Goal: Task Accomplishment & Management: Complete application form

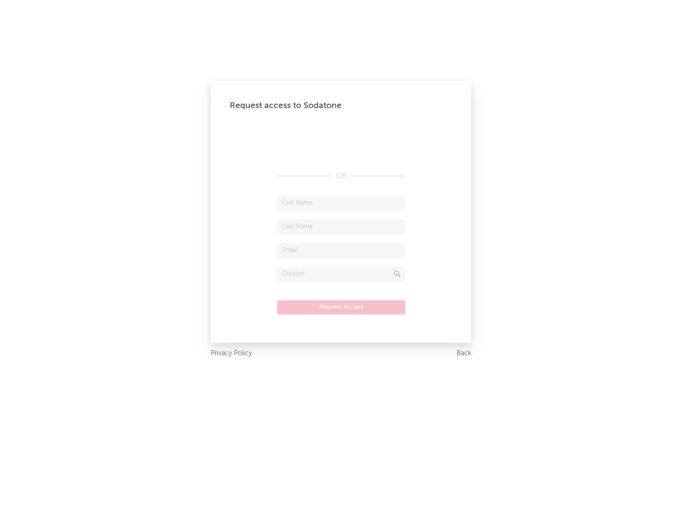
click at [341, 203] on input "text" at bounding box center [341, 203] width 128 height 14
type input "[PERSON_NAME]"
click at [341, 226] on input "text" at bounding box center [341, 227] width 128 height 14
type input "[PERSON_NAME]"
click at [341, 250] on input "text" at bounding box center [341, 250] width 128 height 14
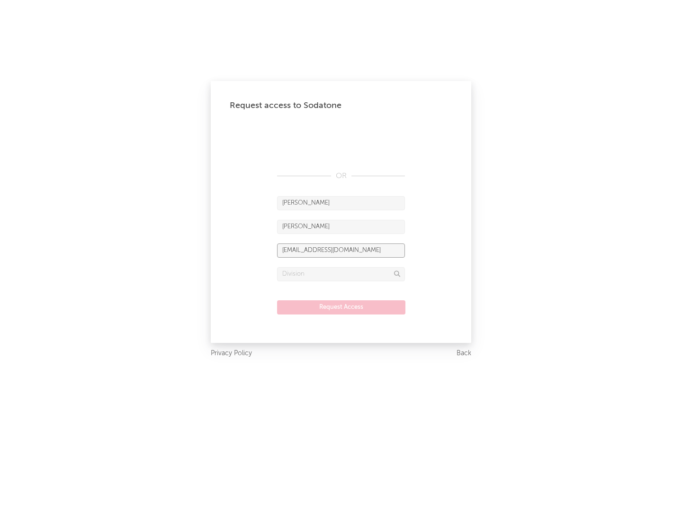
type input "[EMAIL_ADDRESS][DOMAIN_NAME]"
click at [341, 274] on input "text" at bounding box center [341, 274] width 128 height 14
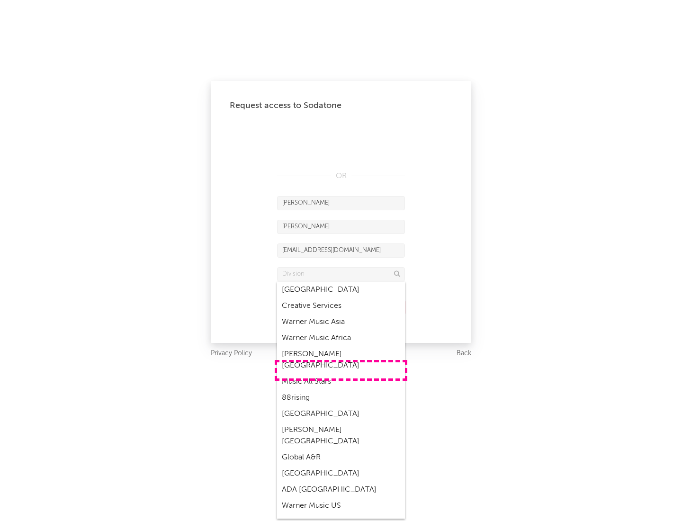
click at [341, 373] on div "Music All Stars" at bounding box center [341, 381] width 128 height 16
type input "Music All Stars"
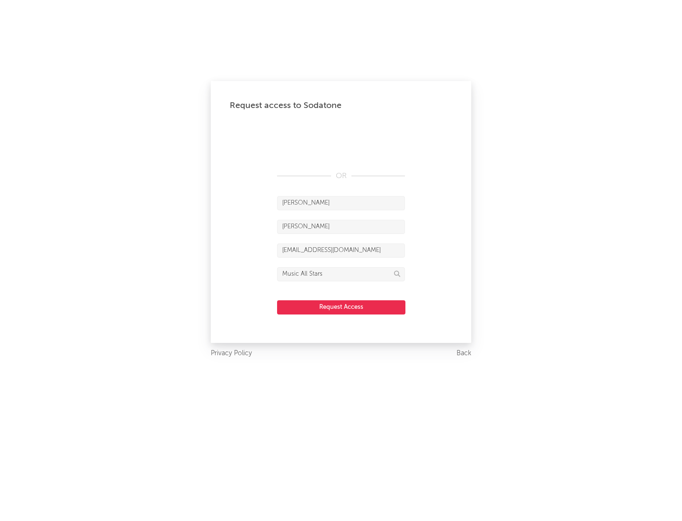
click at [341, 307] on button "Request Access" at bounding box center [341, 307] width 128 height 14
